Goal: Information Seeking & Learning: Learn about a topic

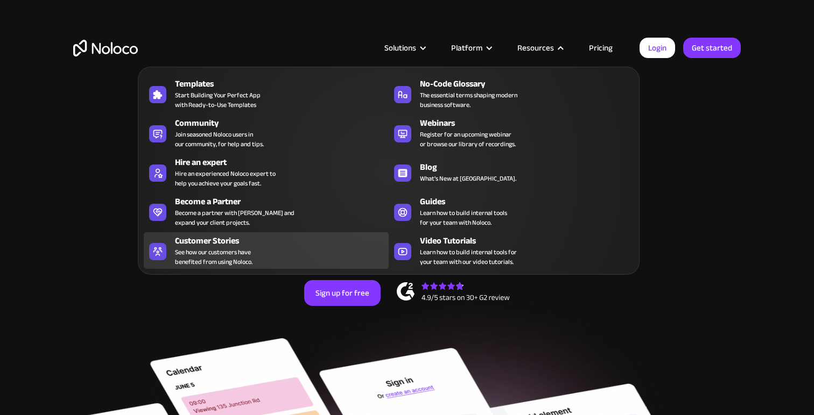
click at [271, 243] on div "Customer Stories" at bounding box center [284, 241] width 218 height 13
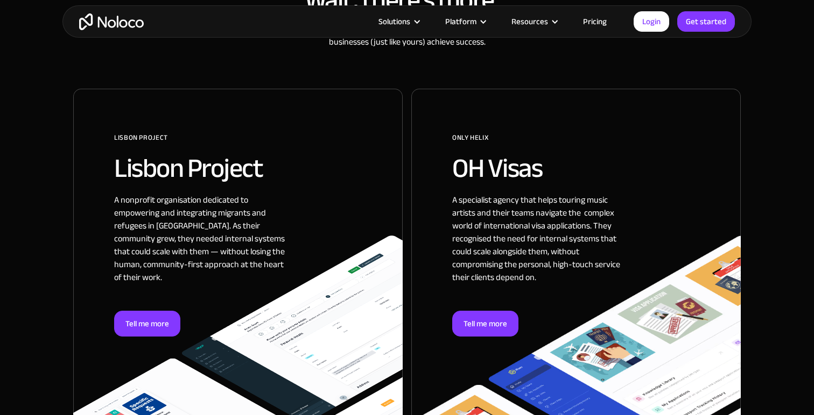
scroll to position [613, 0]
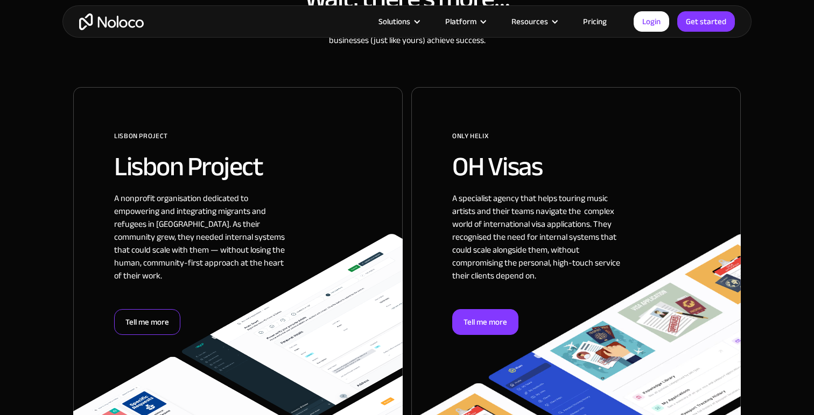
click at [154, 322] on div "Tell me more" at bounding box center [147, 322] width 66 height 26
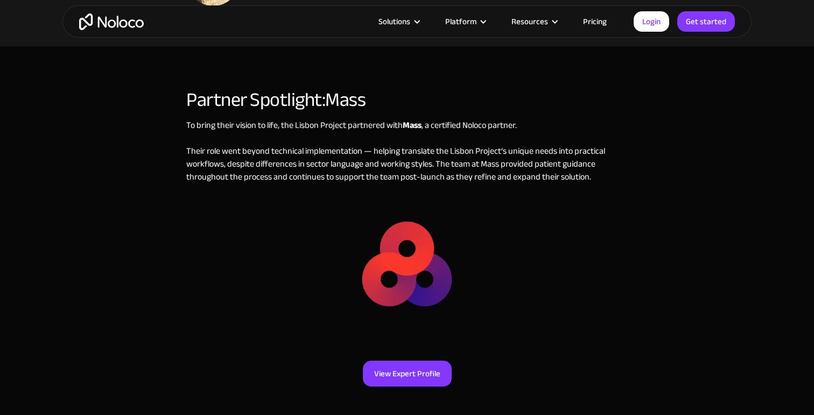
scroll to position [2642, 0]
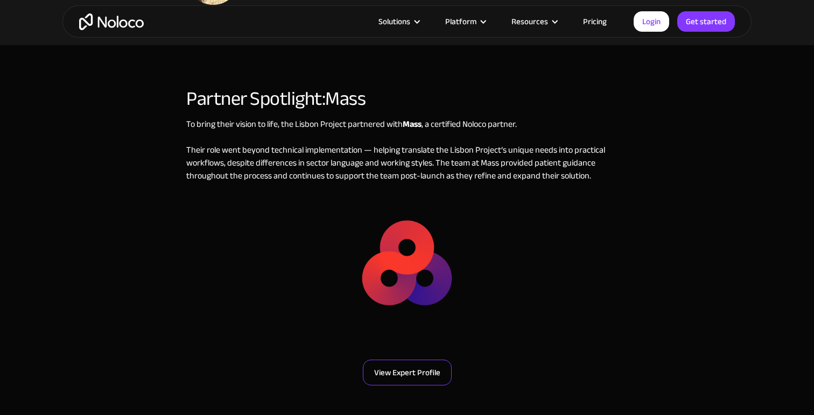
click at [426, 360] on link "View Expert Profile" at bounding box center [407, 373] width 89 height 26
